Goal: Task Accomplishment & Management: Complete application form

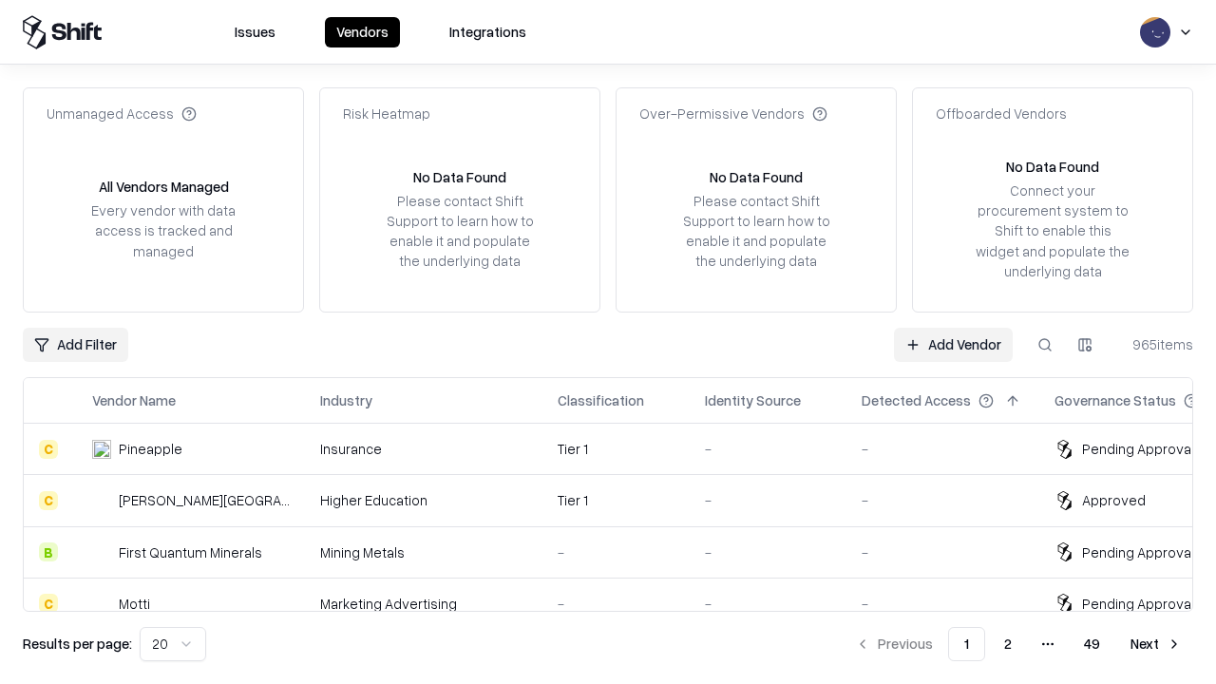
click at [953, 344] on link "Add Vendor" at bounding box center [953, 345] width 119 height 34
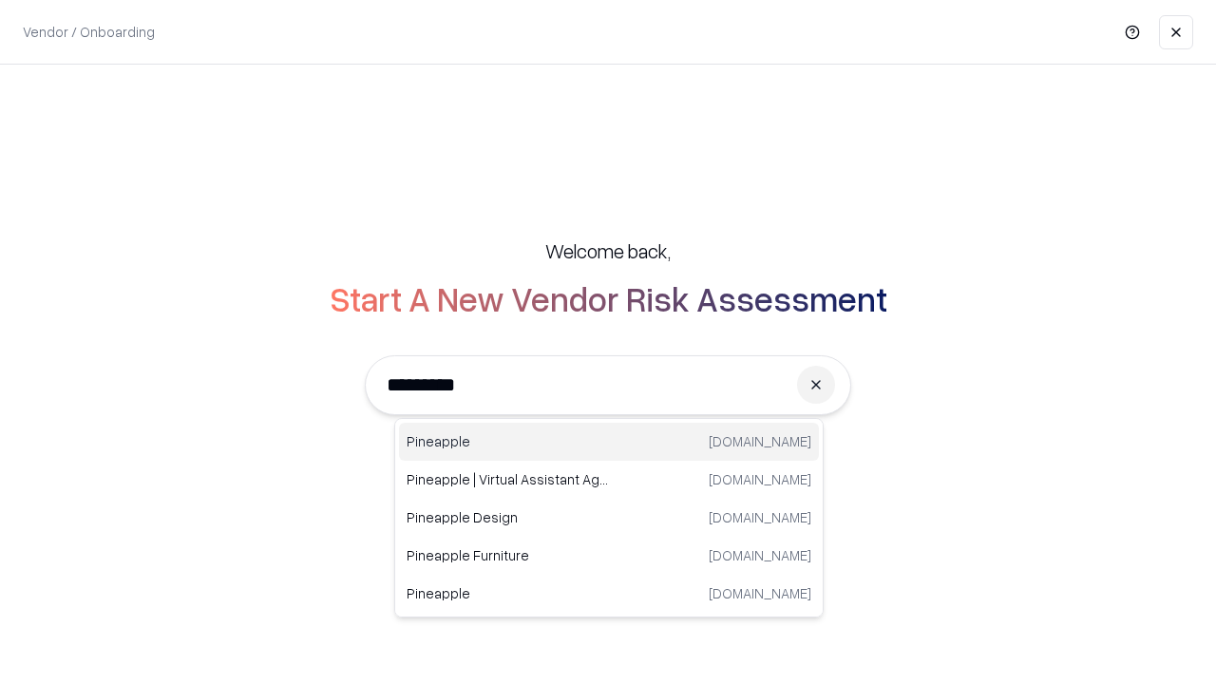
click at [609, 442] on div "Pineapple [DOMAIN_NAME]" at bounding box center [609, 442] width 420 height 38
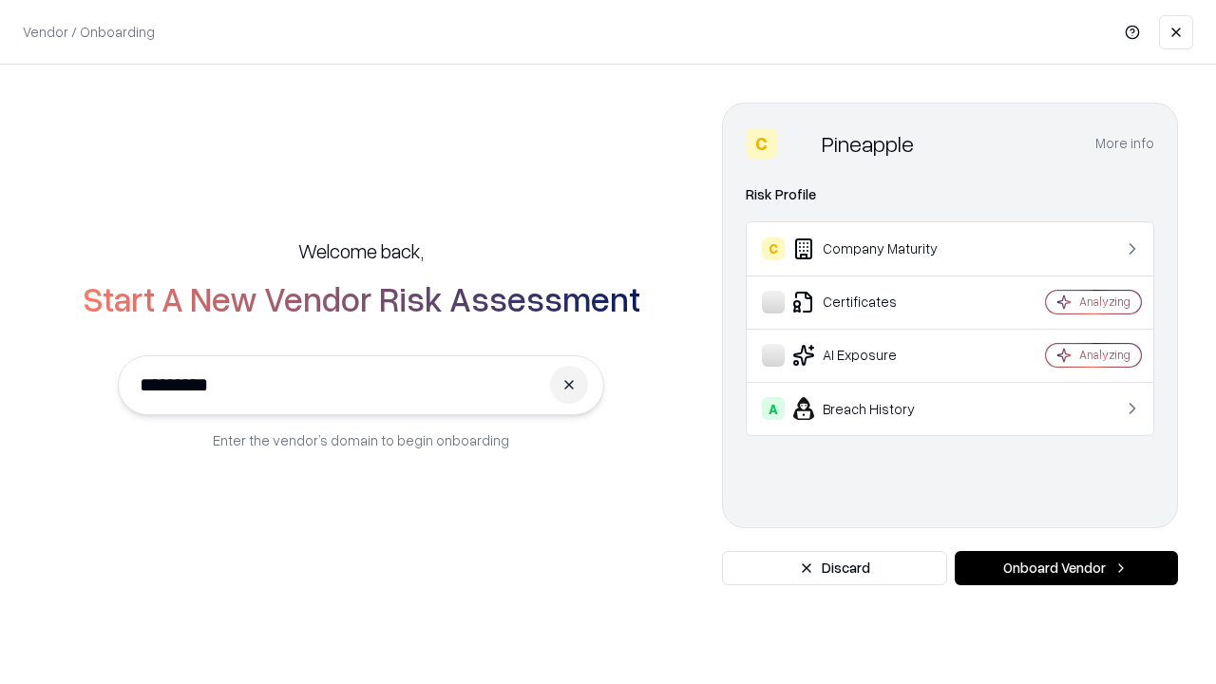
type input "*********"
click at [1066, 568] on button "Onboard Vendor" at bounding box center [1066, 568] width 223 height 34
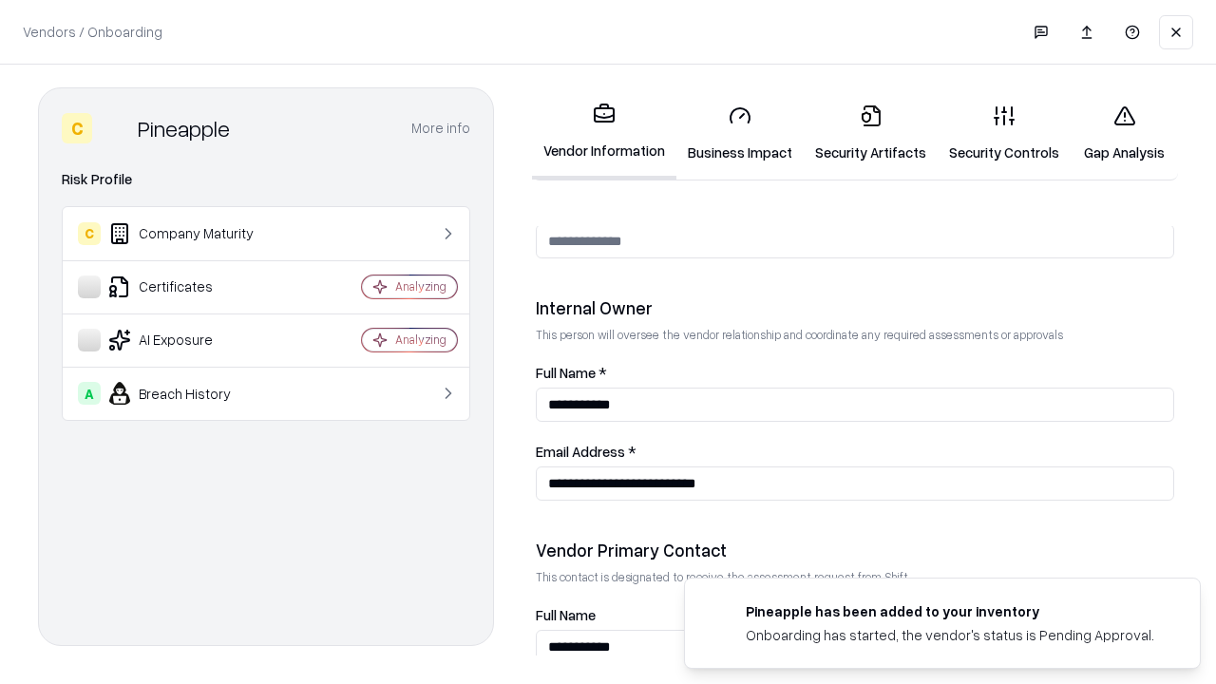
scroll to position [984, 0]
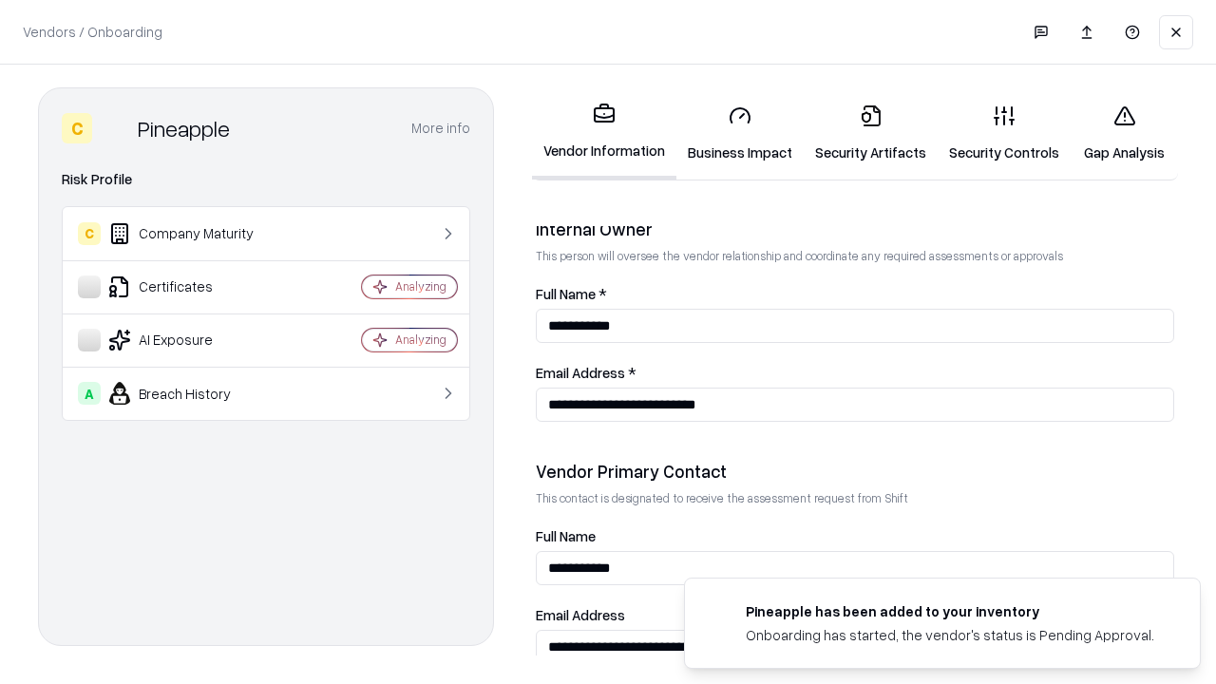
click at [740, 133] on link "Business Impact" at bounding box center [739, 133] width 127 height 88
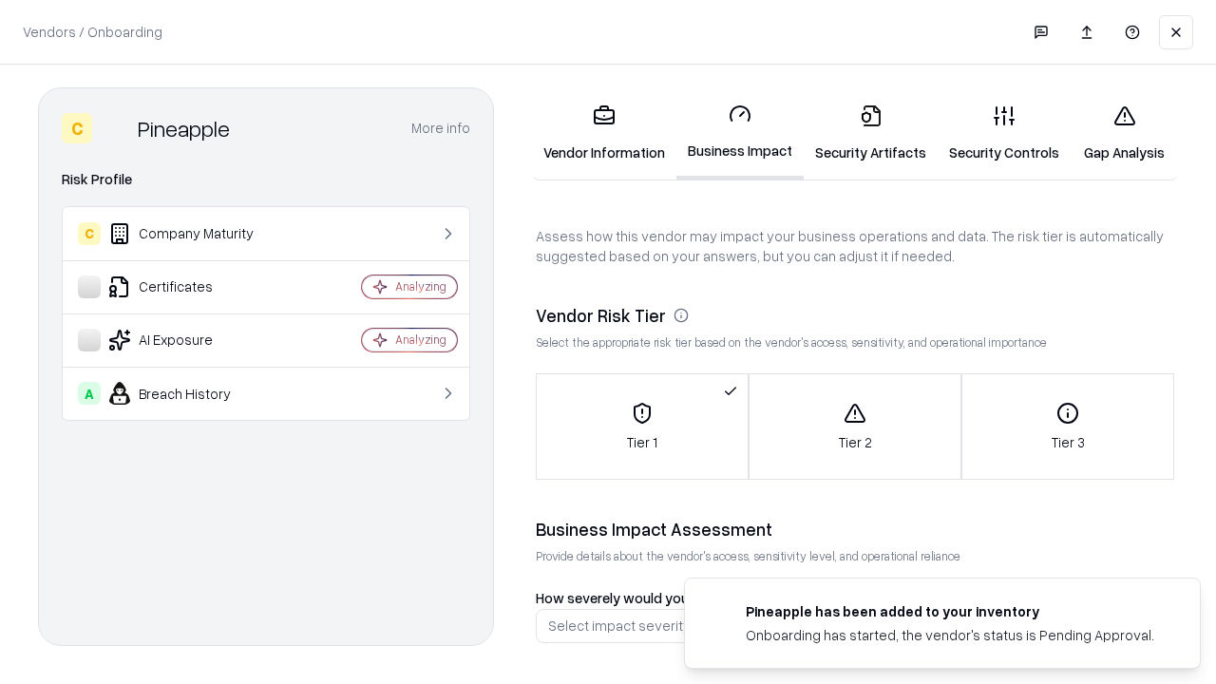
click at [870, 133] on link "Security Artifacts" at bounding box center [871, 133] width 134 height 88
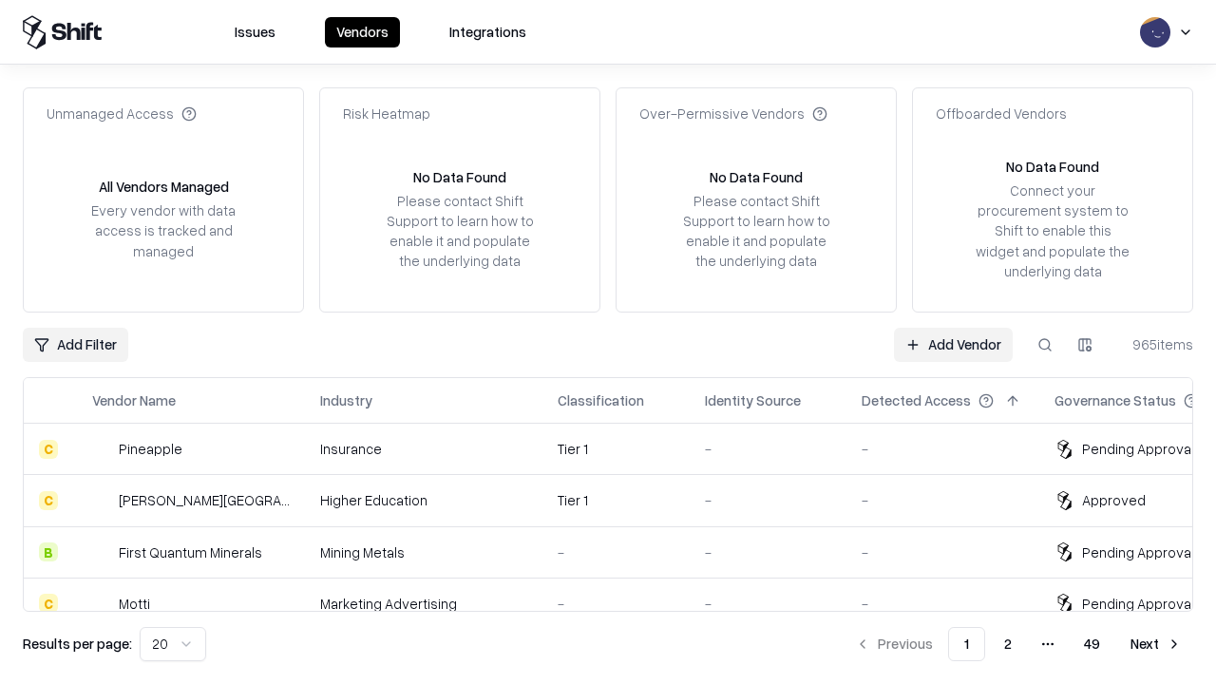
click at [953, 344] on link "Add Vendor" at bounding box center [953, 345] width 119 height 34
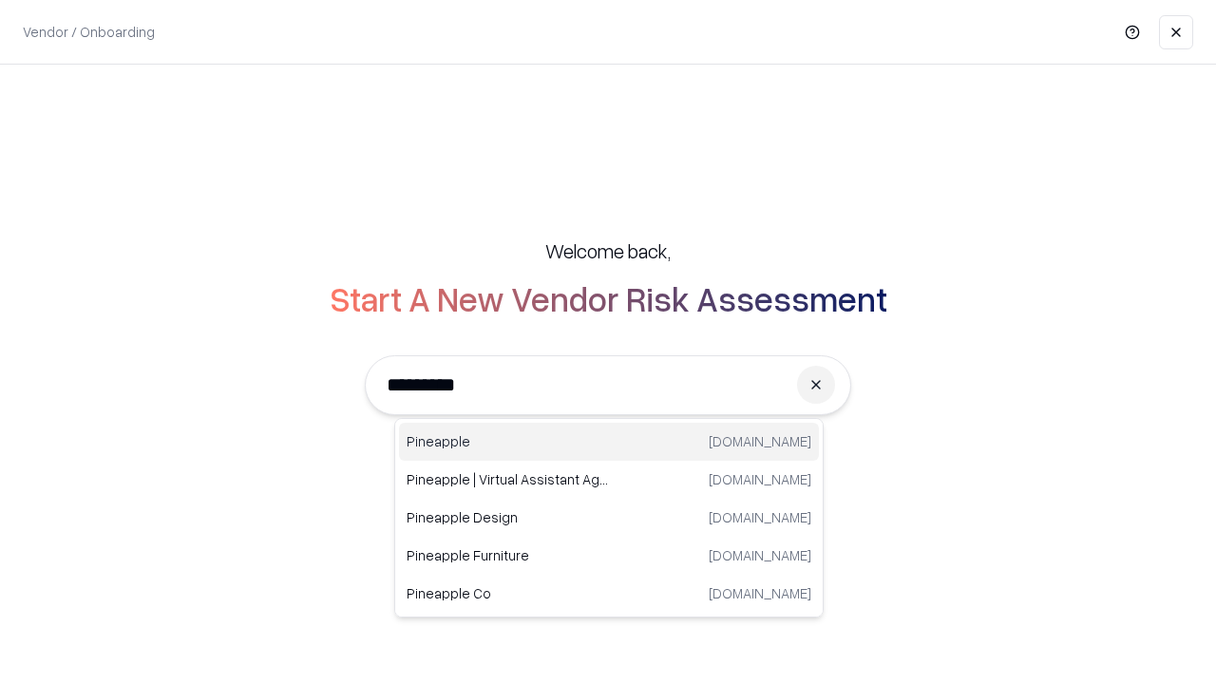
click at [609, 442] on div "Pineapple [DOMAIN_NAME]" at bounding box center [609, 442] width 420 height 38
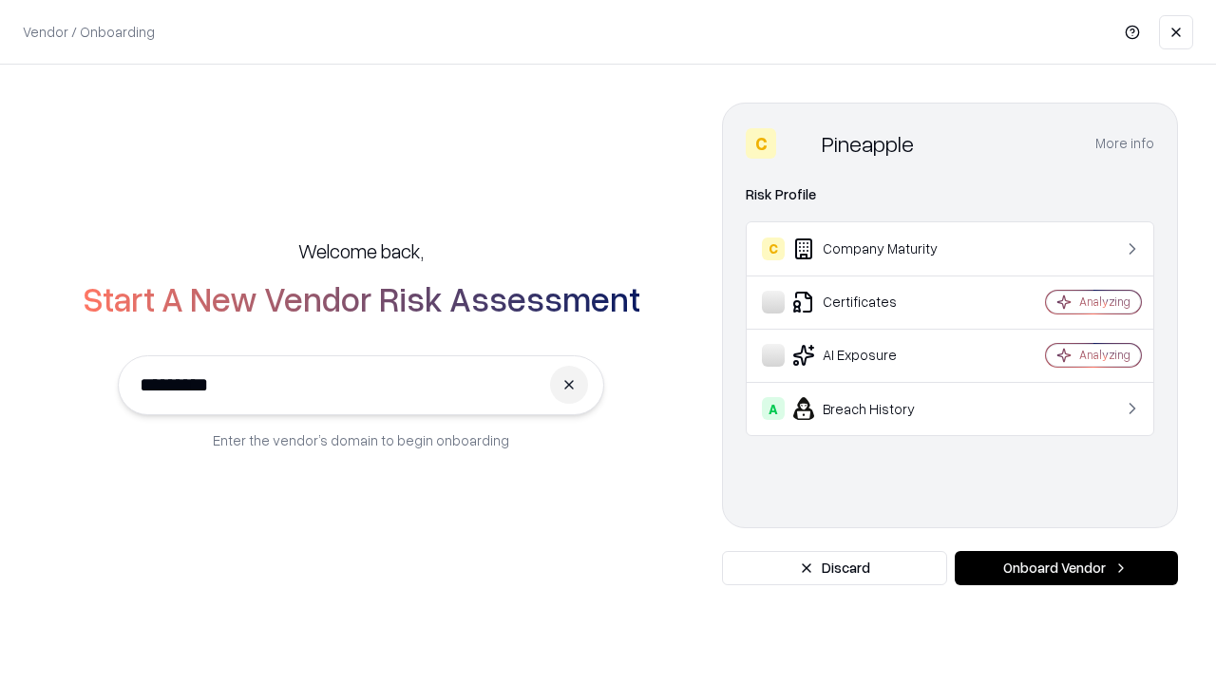
type input "*********"
click at [1066, 568] on button "Onboard Vendor" at bounding box center [1066, 568] width 223 height 34
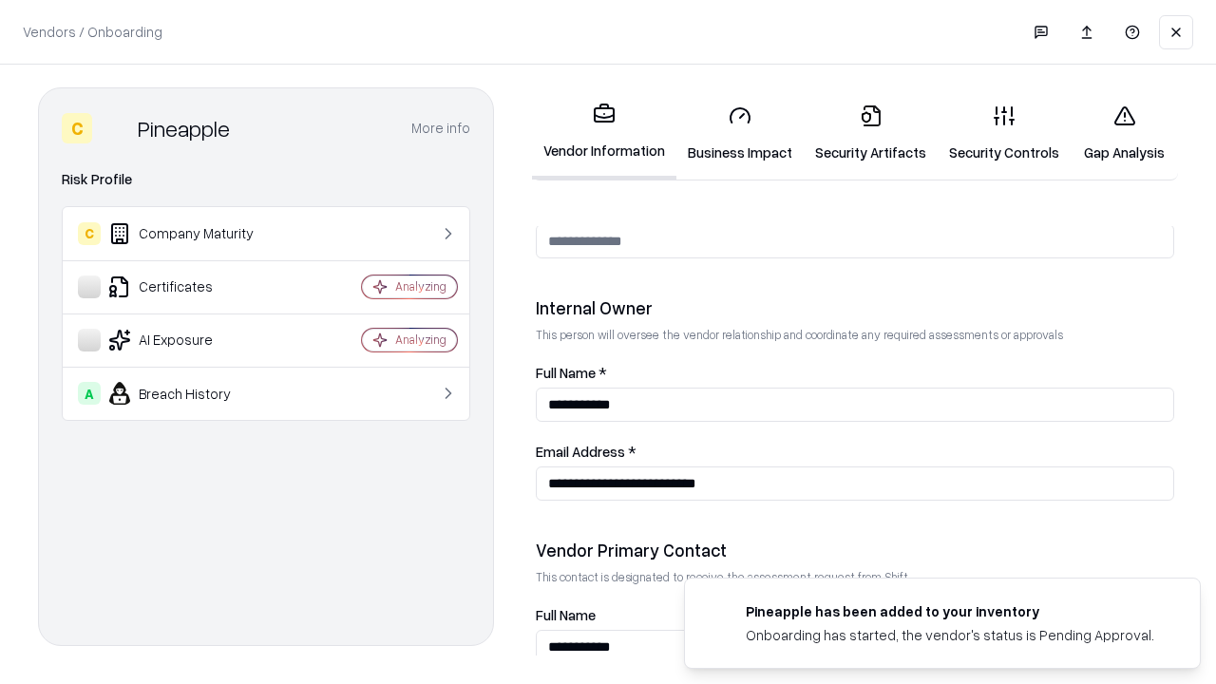
scroll to position [984, 0]
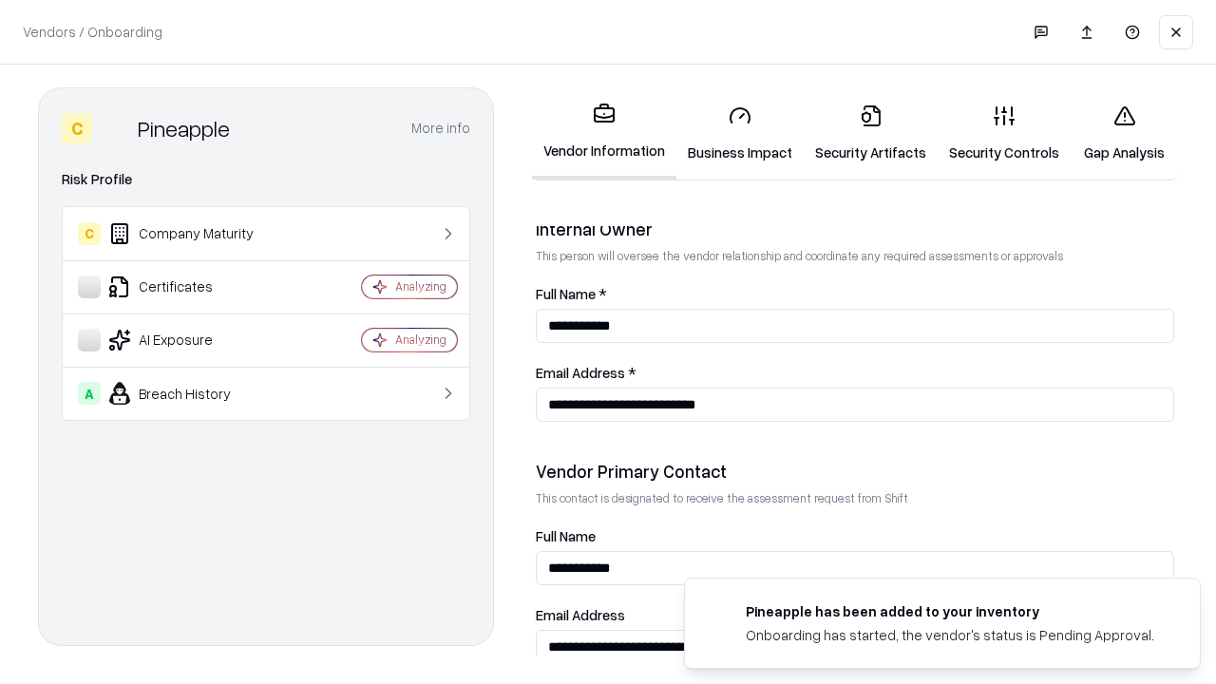
click at [1124, 133] on link "Gap Analysis" at bounding box center [1124, 133] width 107 height 88
